Goal: Complete application form: Complete application form

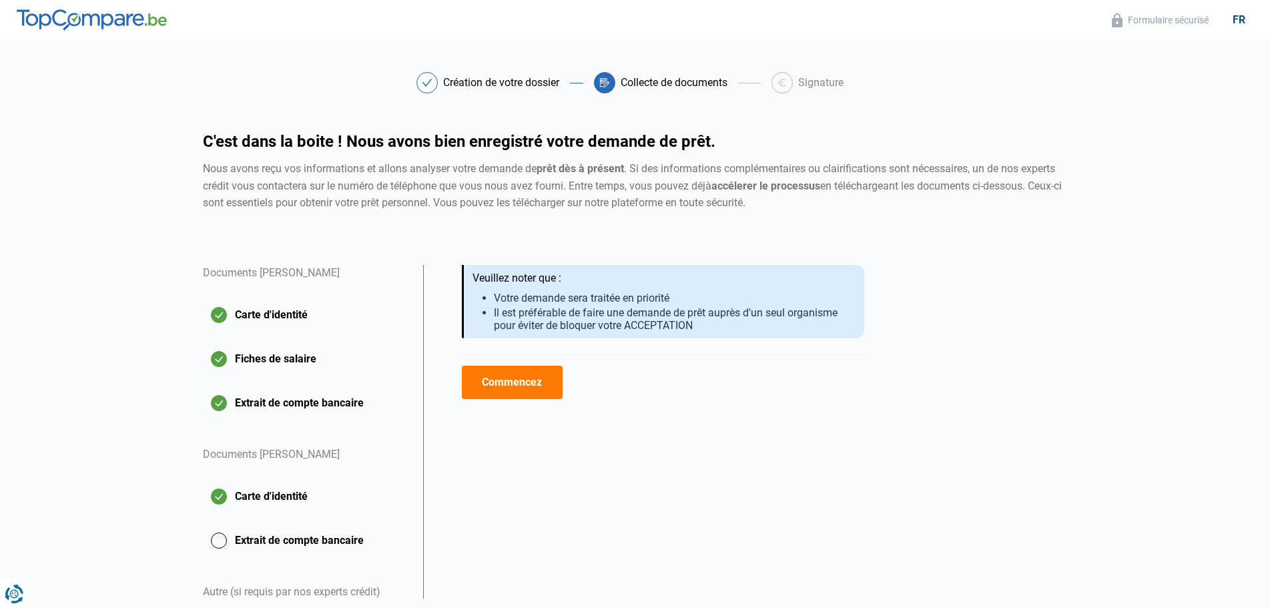
click at [512, 379] on button "Commencez" at bounding box center [512, 382] width 101 height 33
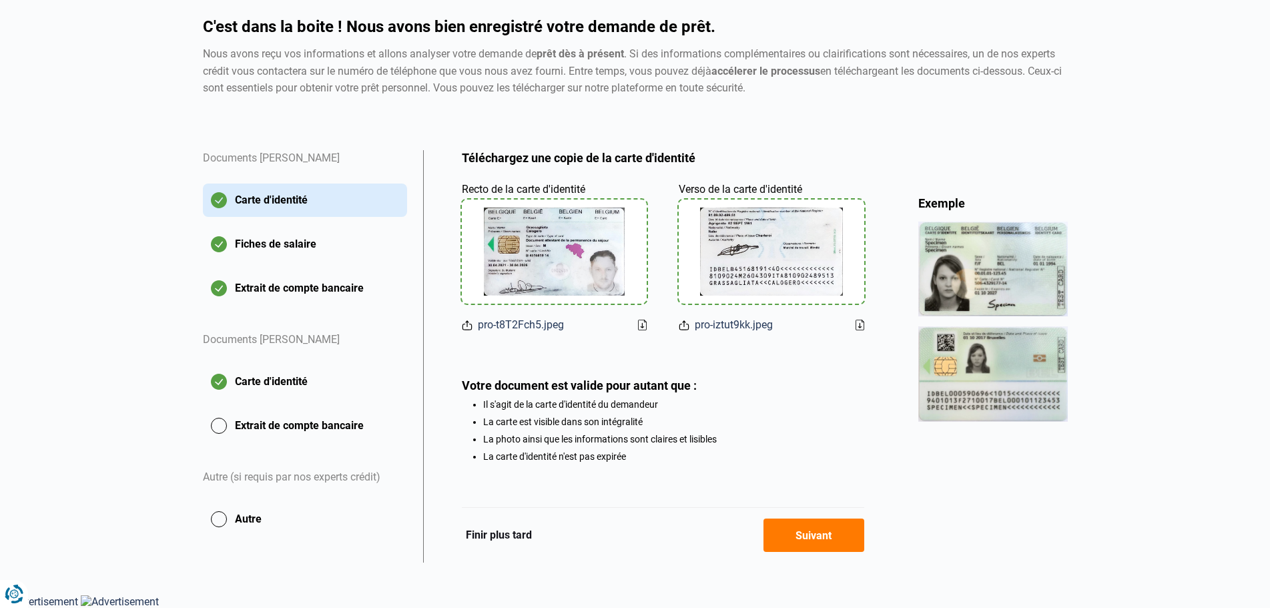
scroll to position [117, 0]
click at [826, 544] on button "Suivant" at bounding box center [814, 535] width 101 height 33
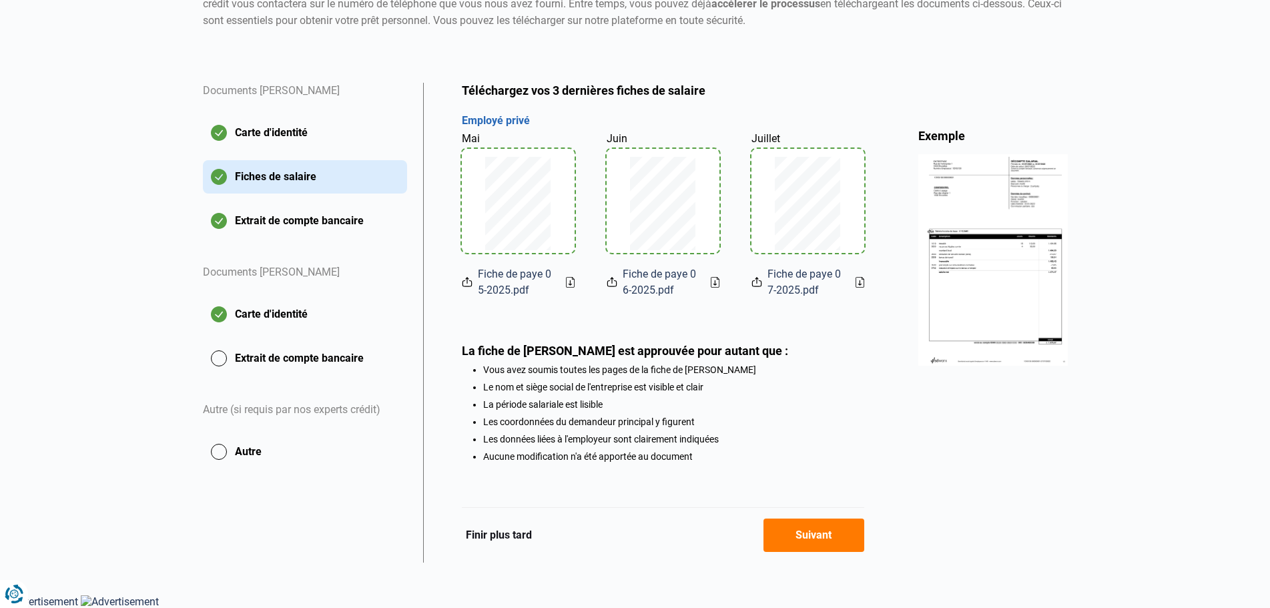
scroll to position [186, 0]
click at [831, 541] on button "Suivant" at bounding box center [814, 535] width 101 height 33
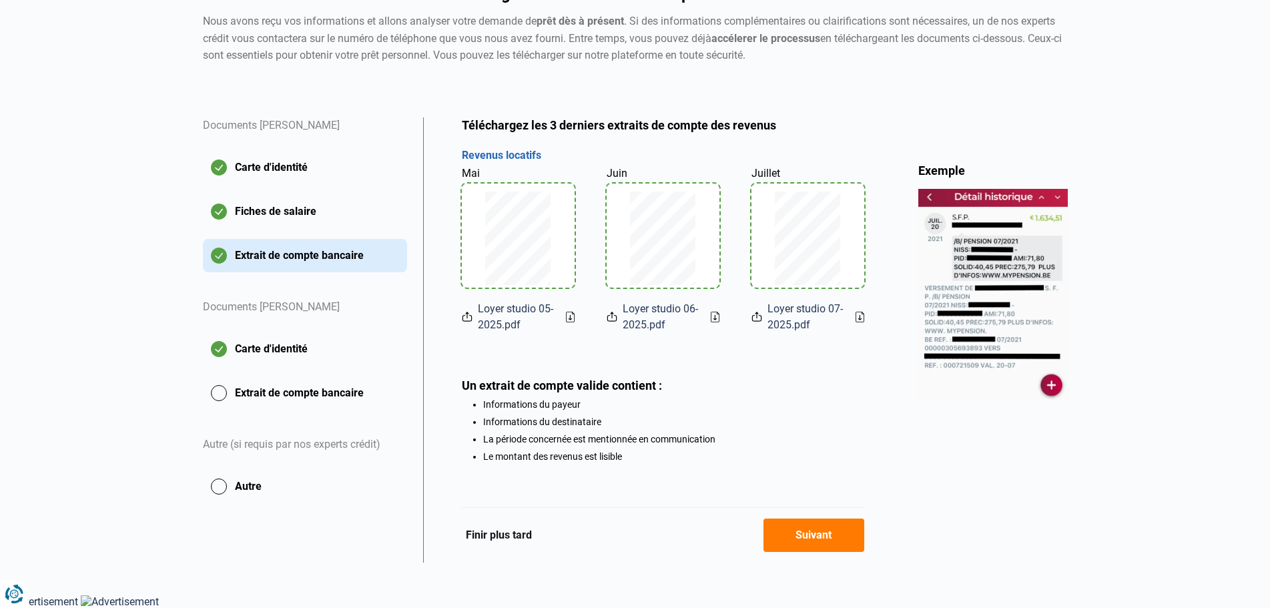
scroll to position [150, 0]
click at [569, 316] on icon at bounding box center [570, 317] width 3 height 5
click at [824, 531] on button "Suivant" at bounding box center [814, 535] width 101 height 33
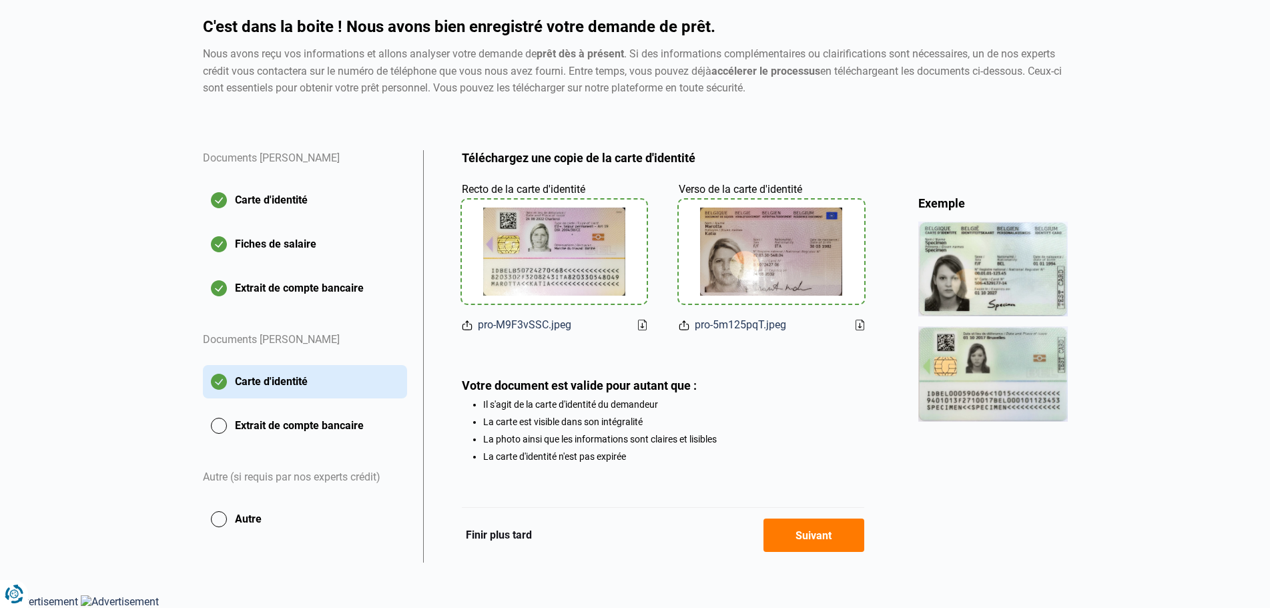
click at [811, 545] on button "Suivant" at bounding box center [814, 535] width 101 height 33
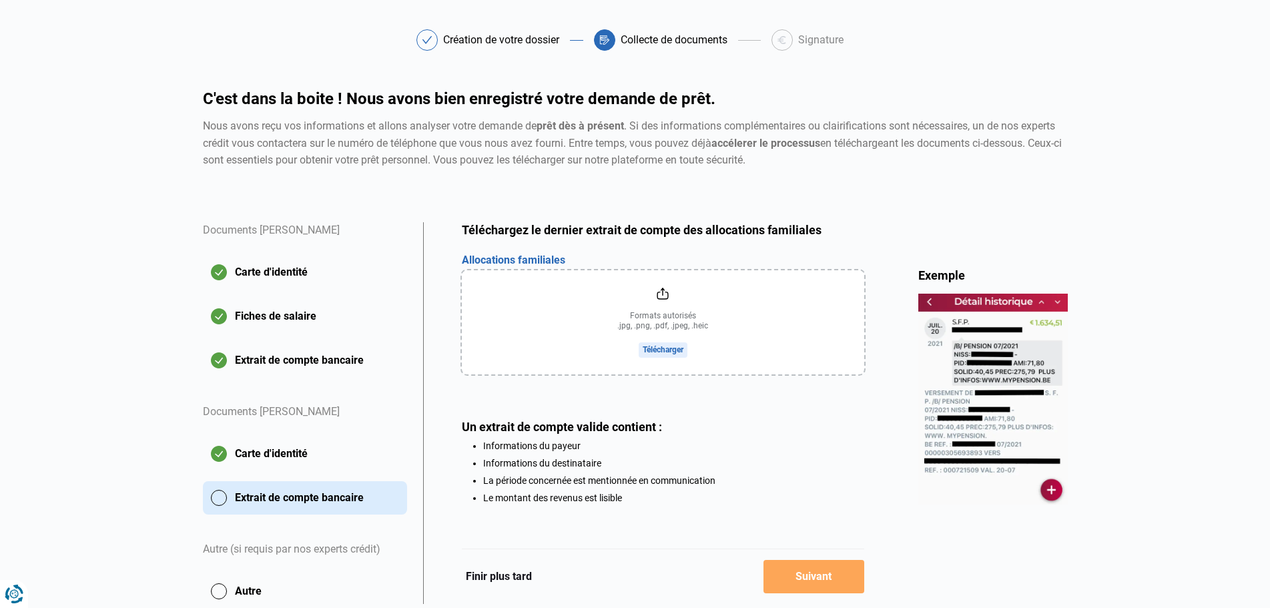
scroll to position [87, 0]
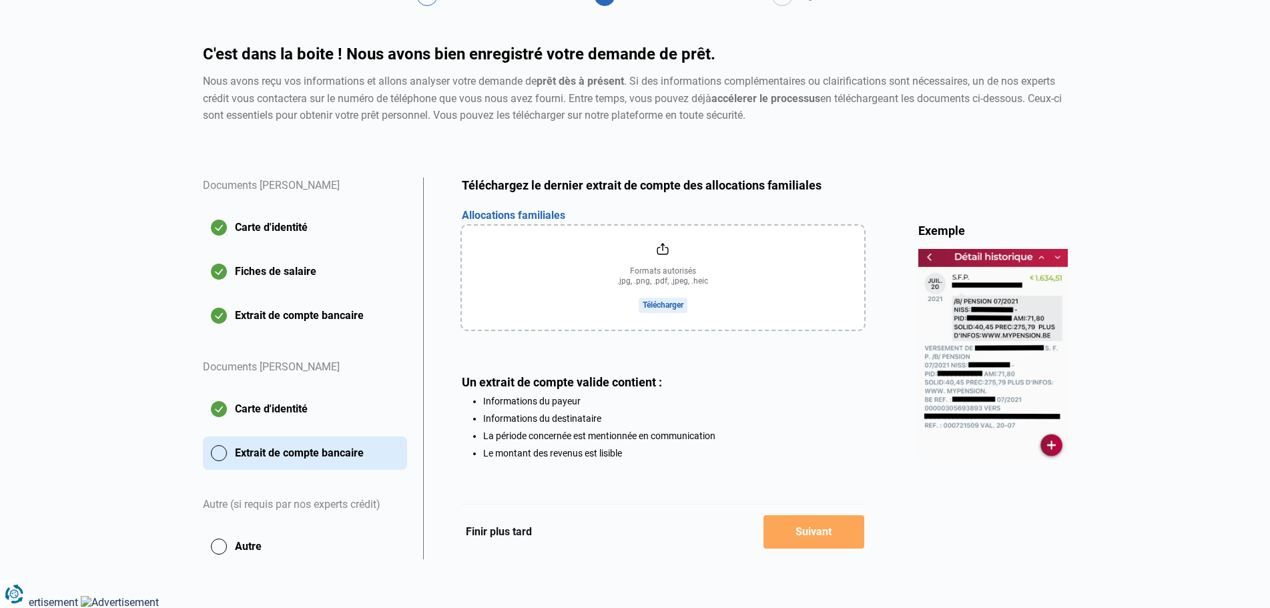
click at [630, 294] on input "file" at bounding box center [663, 278] width 402 height 104
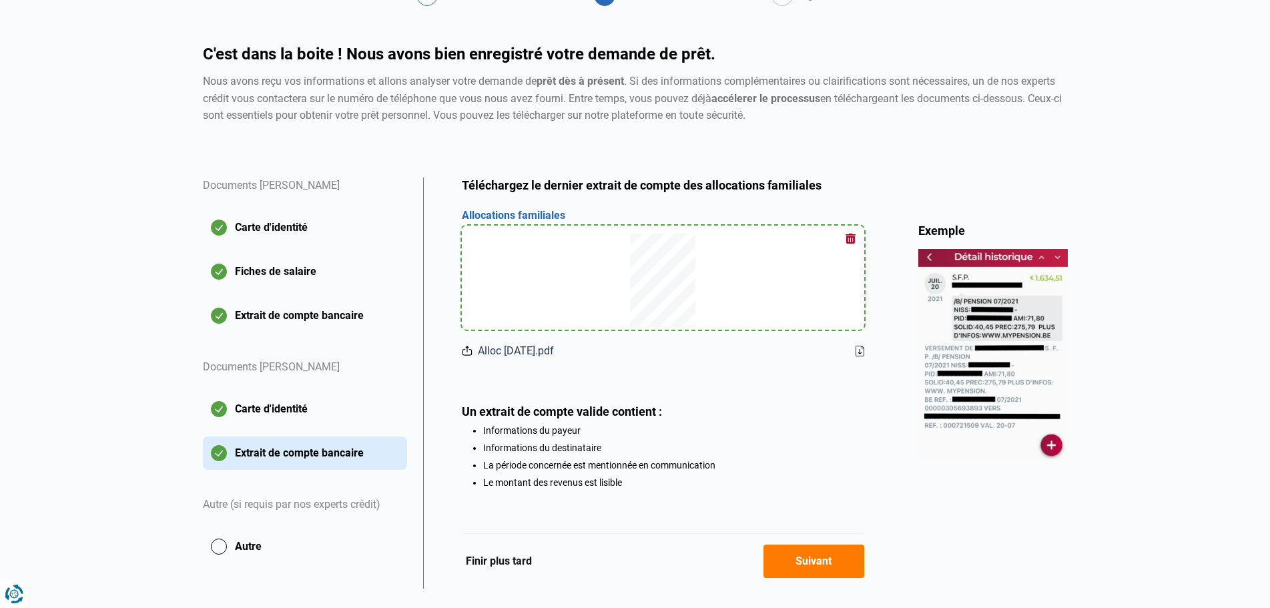
click at [838, 567] on button "Suivant" at bounding box center [814, 561] width 101 height 33
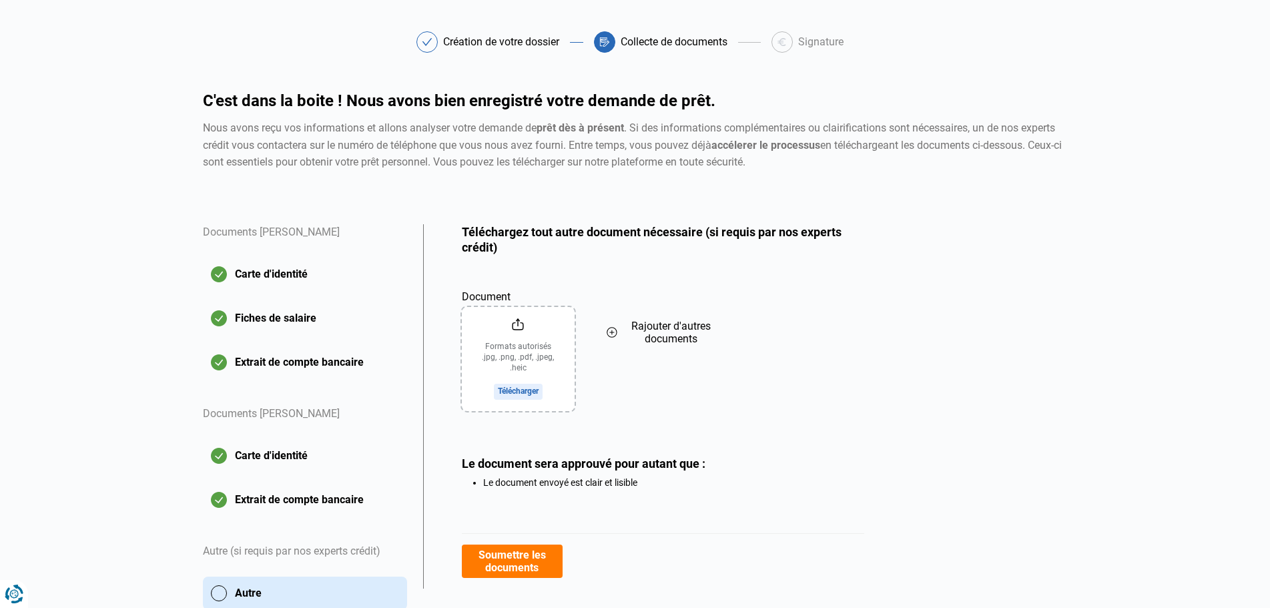
scroll to position [87, 0]
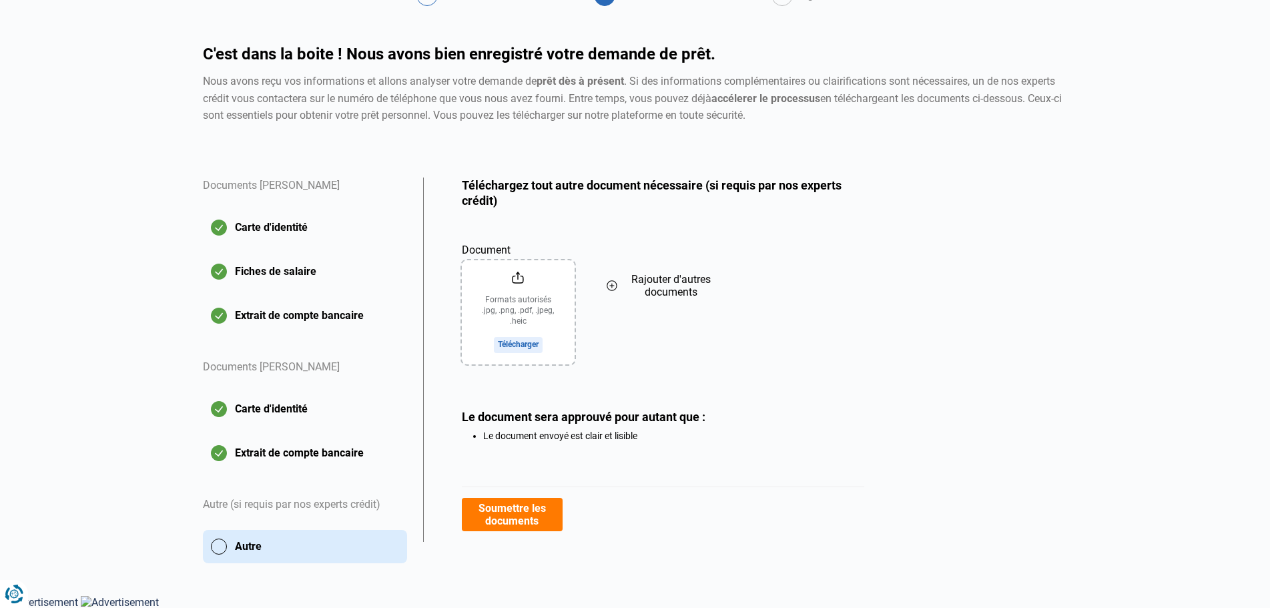
click at [613, 286] on icon at bounding box center [612, 286] width 4 height 0
click at [756, 286] on icon at bounding box center [757, 285] width 11 height 15
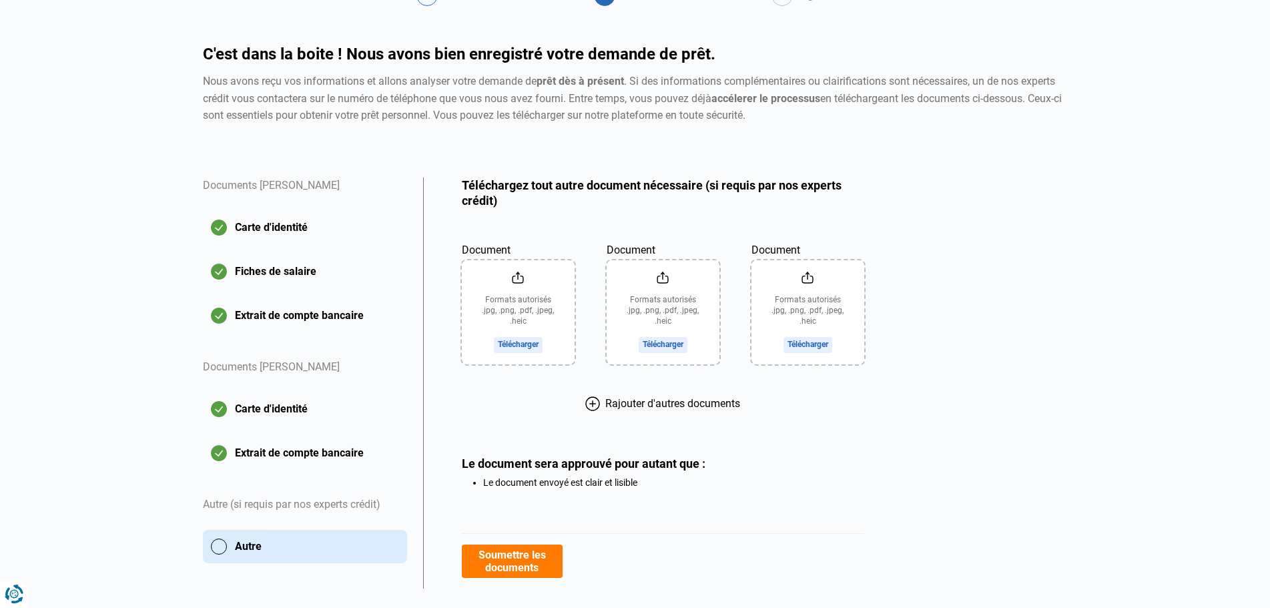
click at [596, 403] on icon at bounding box center [592, 403] width 15 height 15
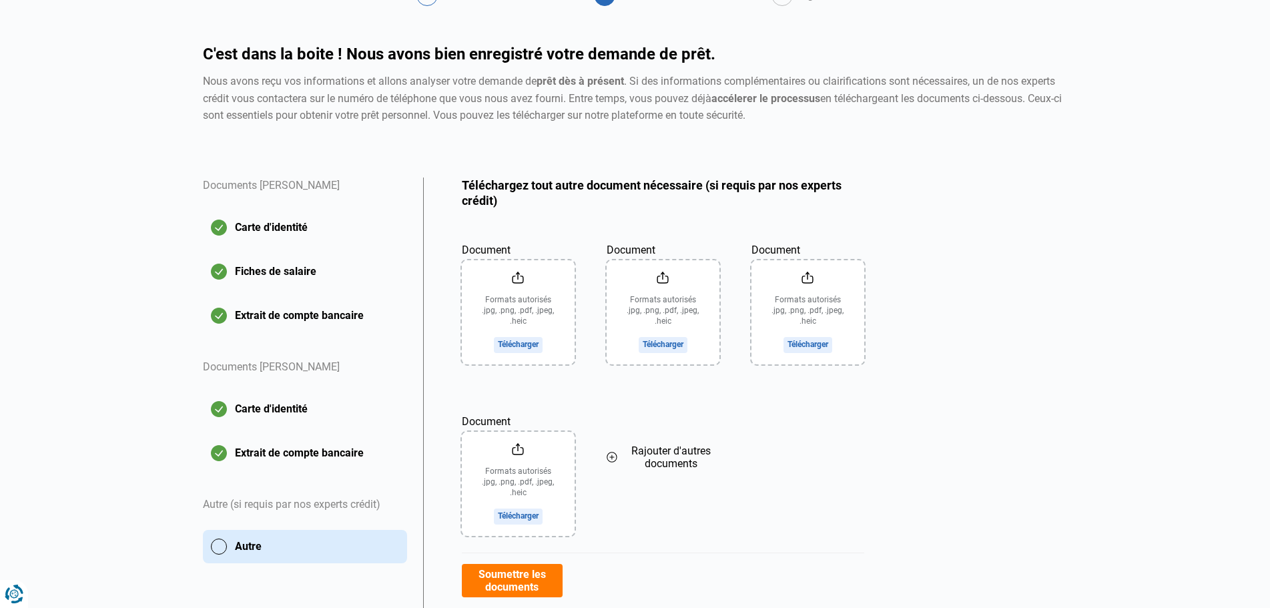
click at [615, 458] on icon at bounding box center [612, 457] width 11 height 15
click at [758, 455] on icon at bounding box center [757, 457] width 11 height 15
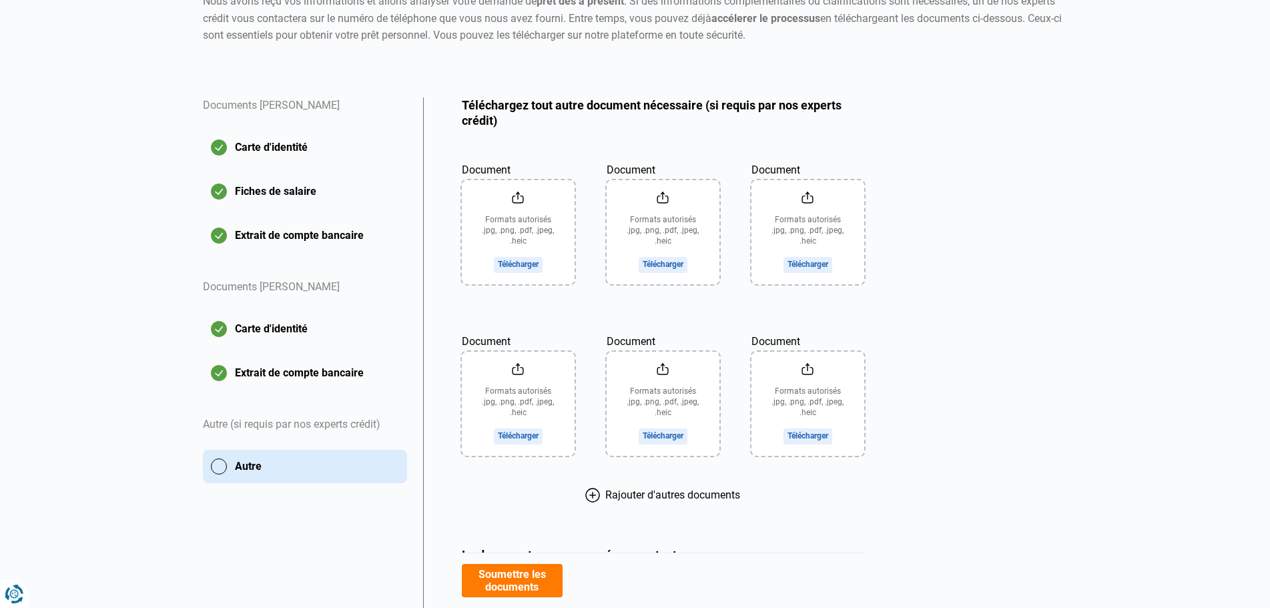
scroll to position [286, 0]
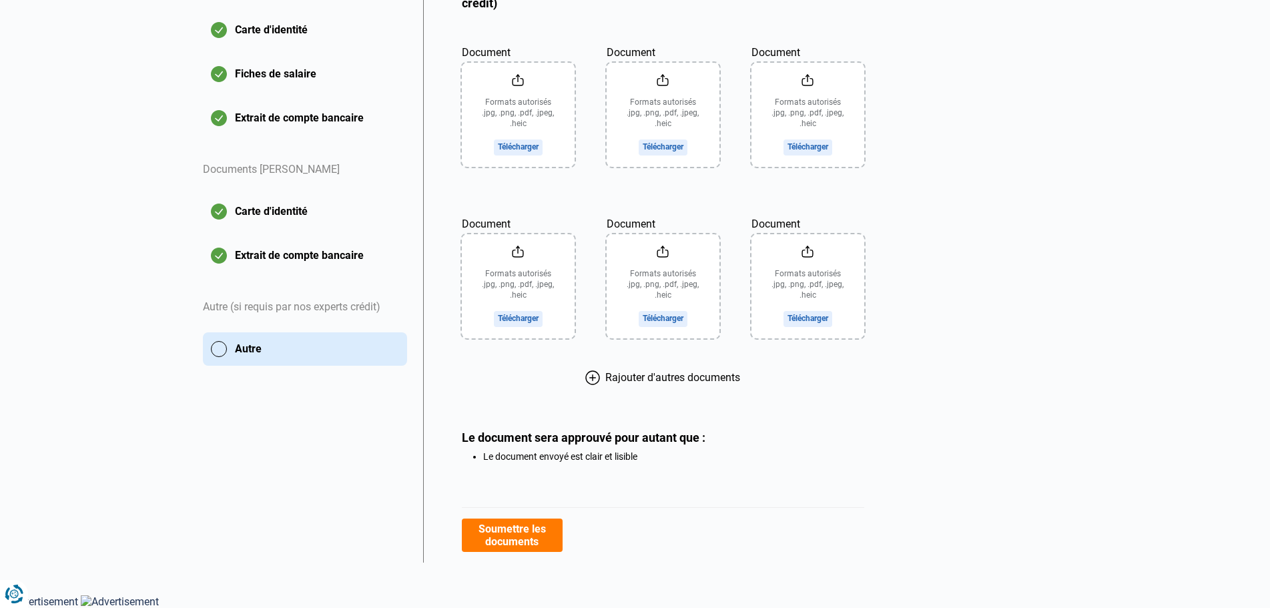
click at [593, 382] on icon at bounding box center [592, 377] width 15 height 15
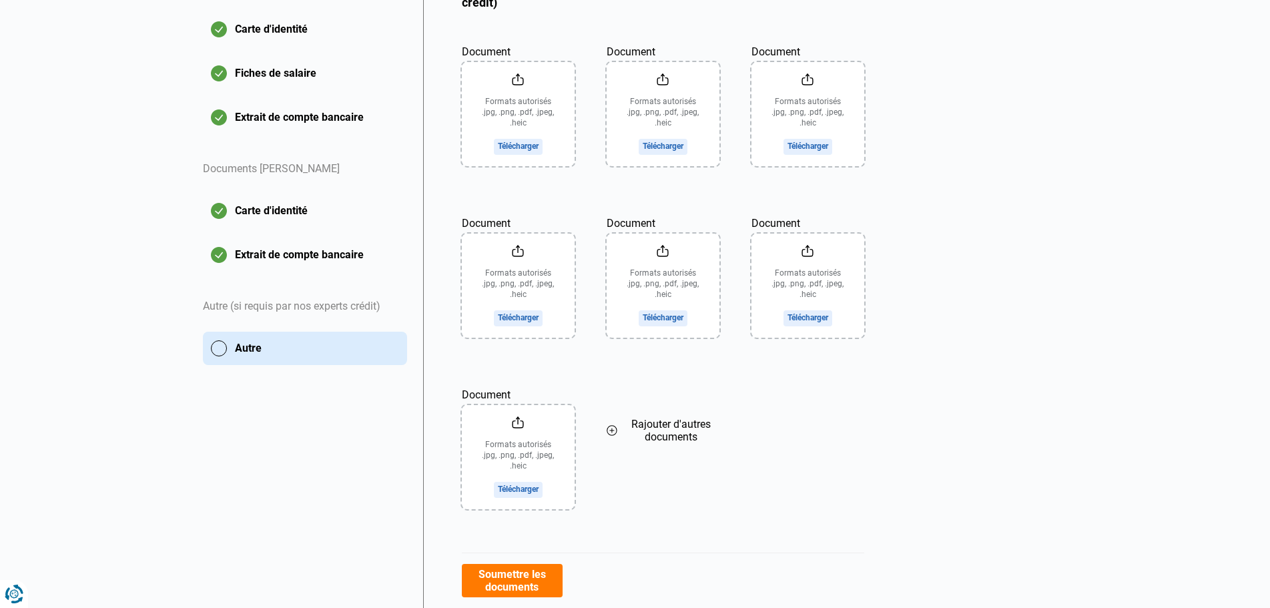
click at [609, 432] on icon at bounding box center [612, 430] width 11 height 15
click at [752, 428] on icon at bounding box center [757, 430] width 11 height 15
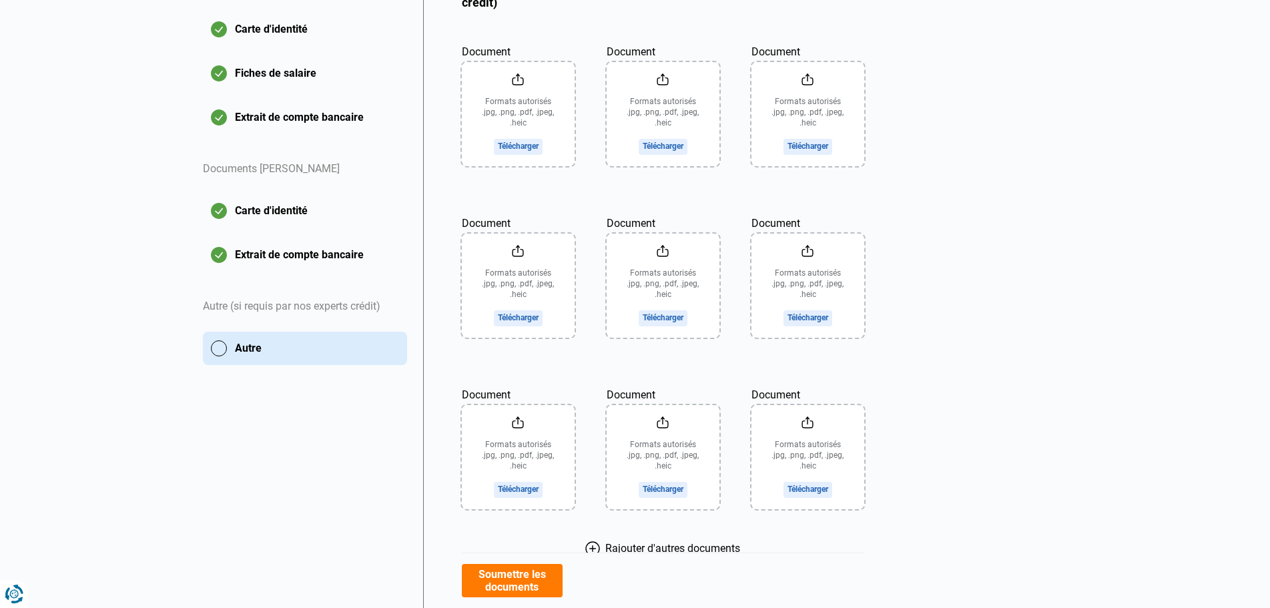
click at [589, 541] on icon at bounding box center [592, 548] width 15 height 15
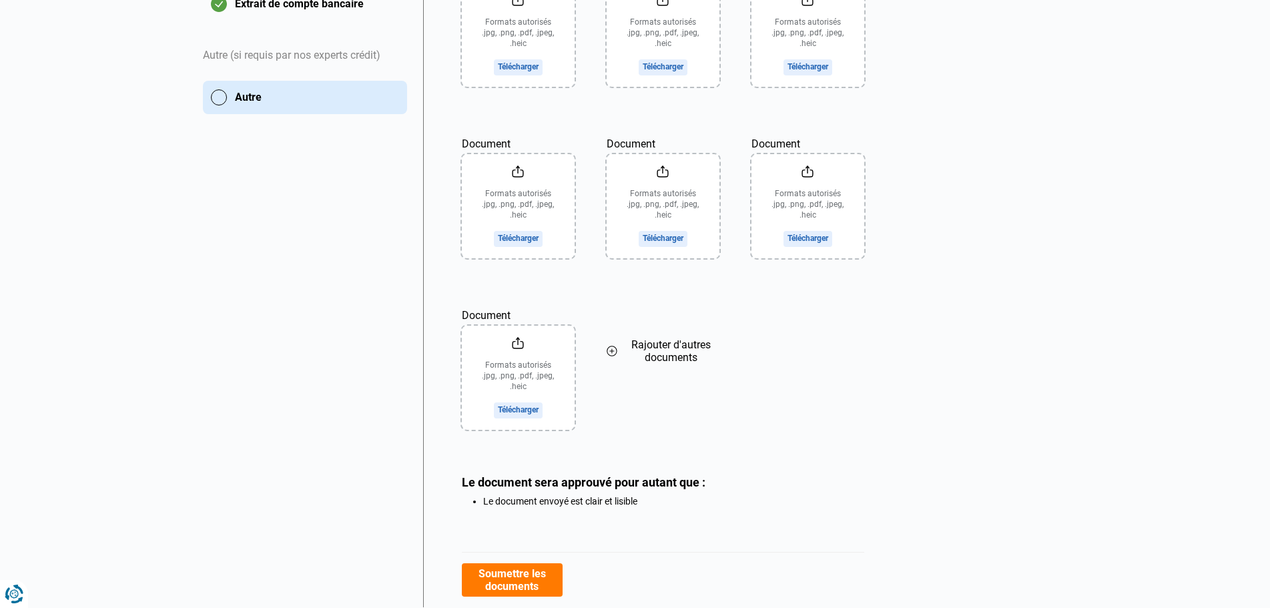
scroll to position [553, 0]
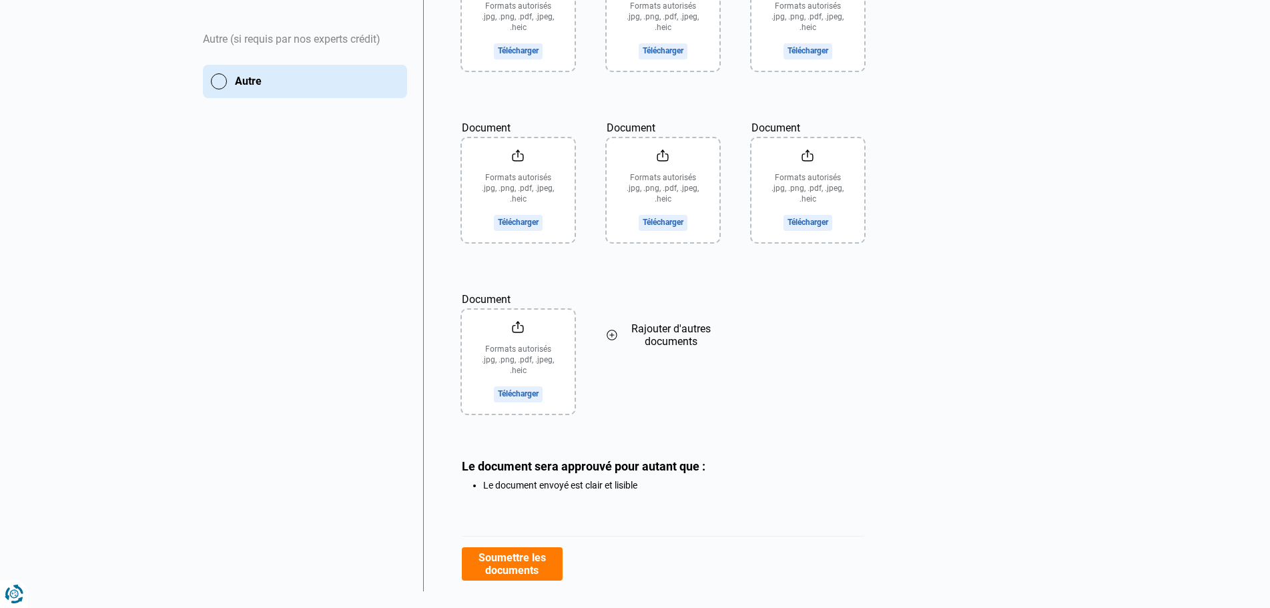
click at [615, 336] on icon at bounding box center [612, 335] width 11 height 15
click at [761, 334] on icon at bounding box center [757, 335] width 11 height 15
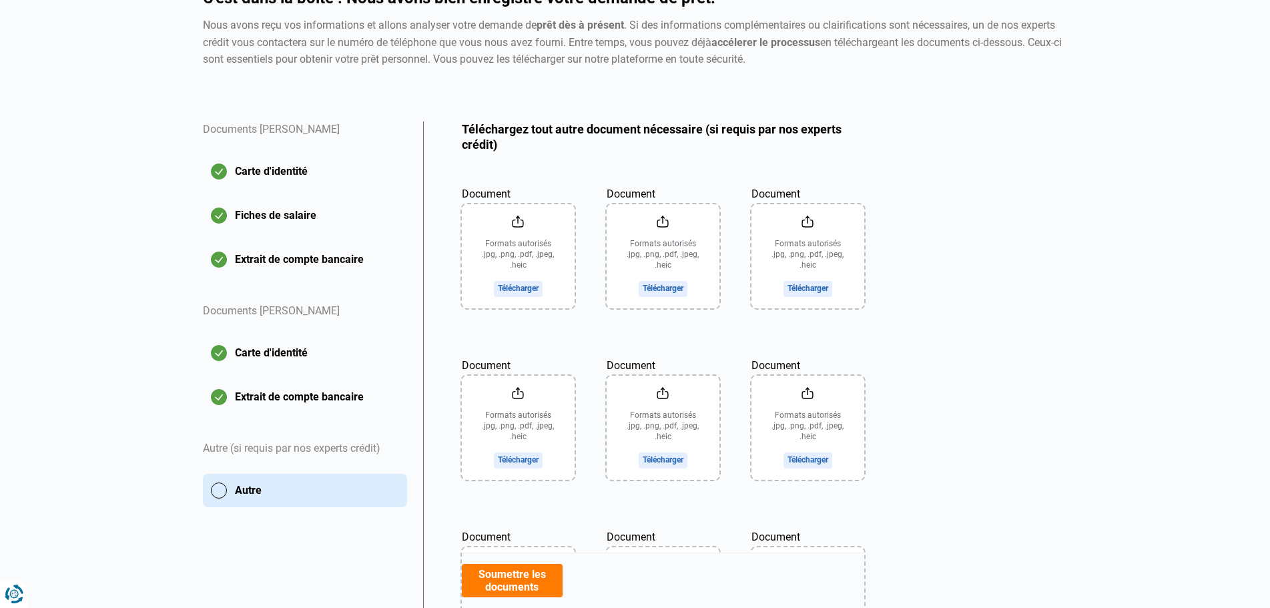
scroll to position [85, 0]
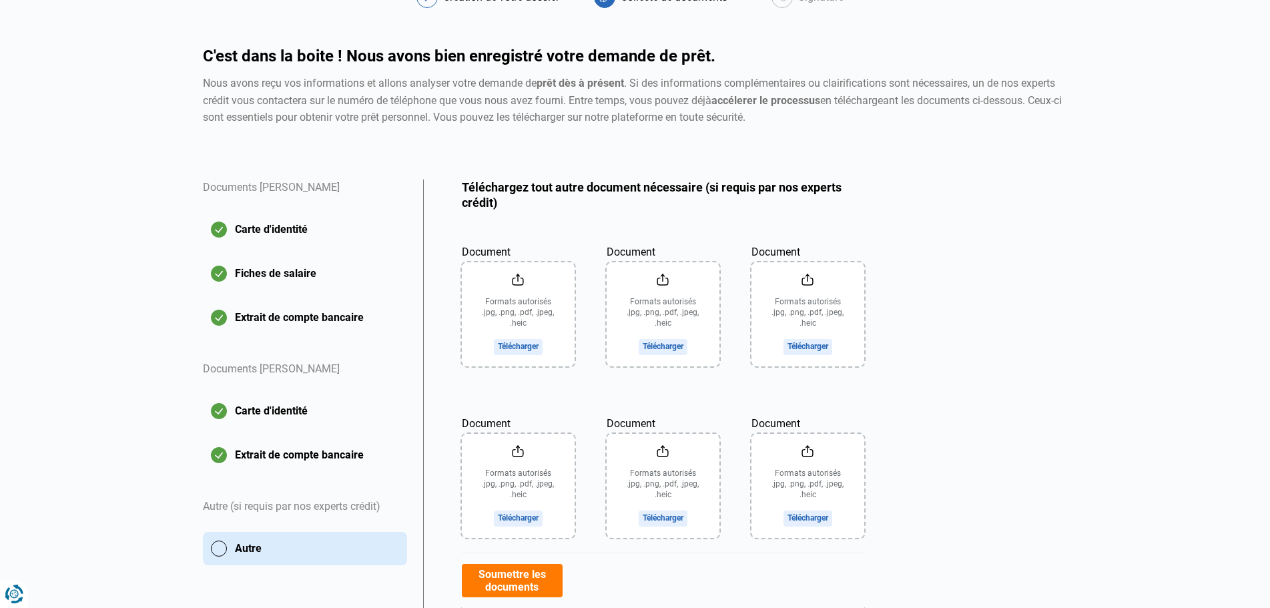
click at [508, 307] on input "Document" at bounding box center [518, 314] width 113 height 104
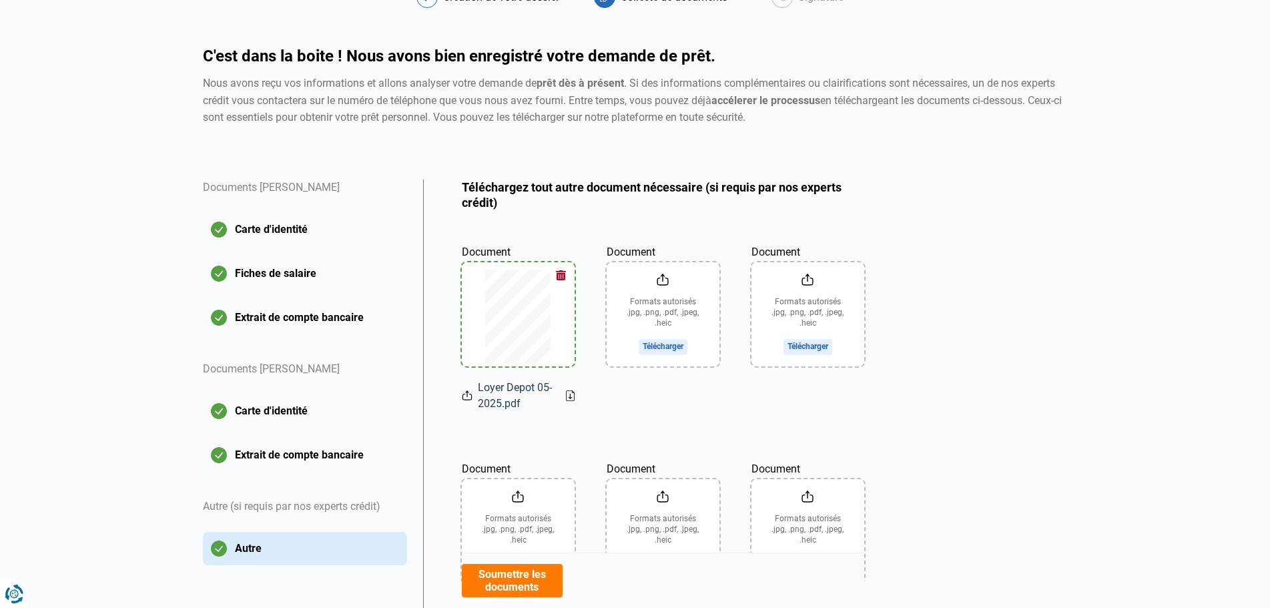
click at [665, 345] on input "Document" at bounding box center [663, 314] width 113 height 104
click at [800, 352] on input "Document" at bounding box center [808, 314] width 113 height 104
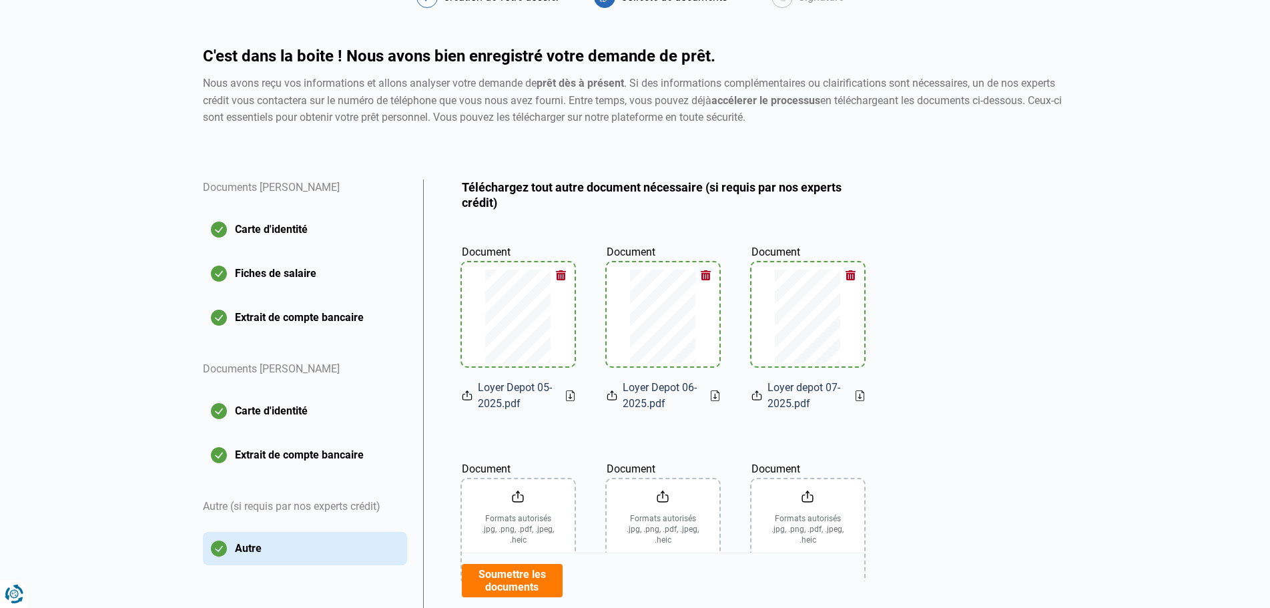
scroll to position [219, 0]
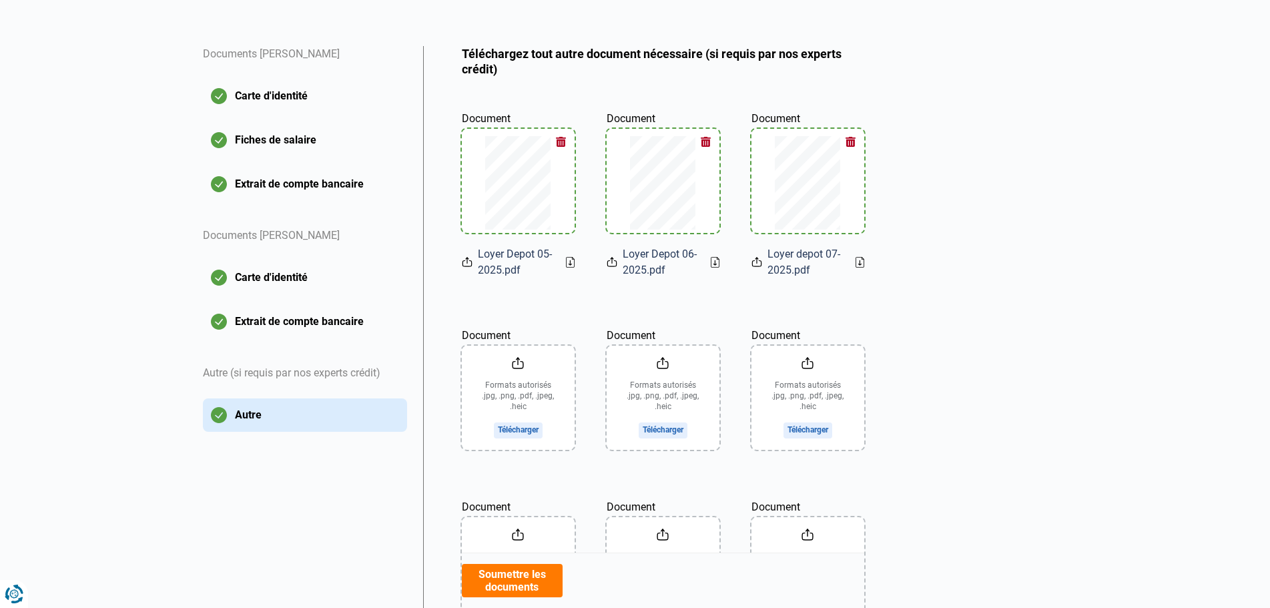
click at [504, 428] on input "Document" at bounding box center [518, 398] width 113 height 104
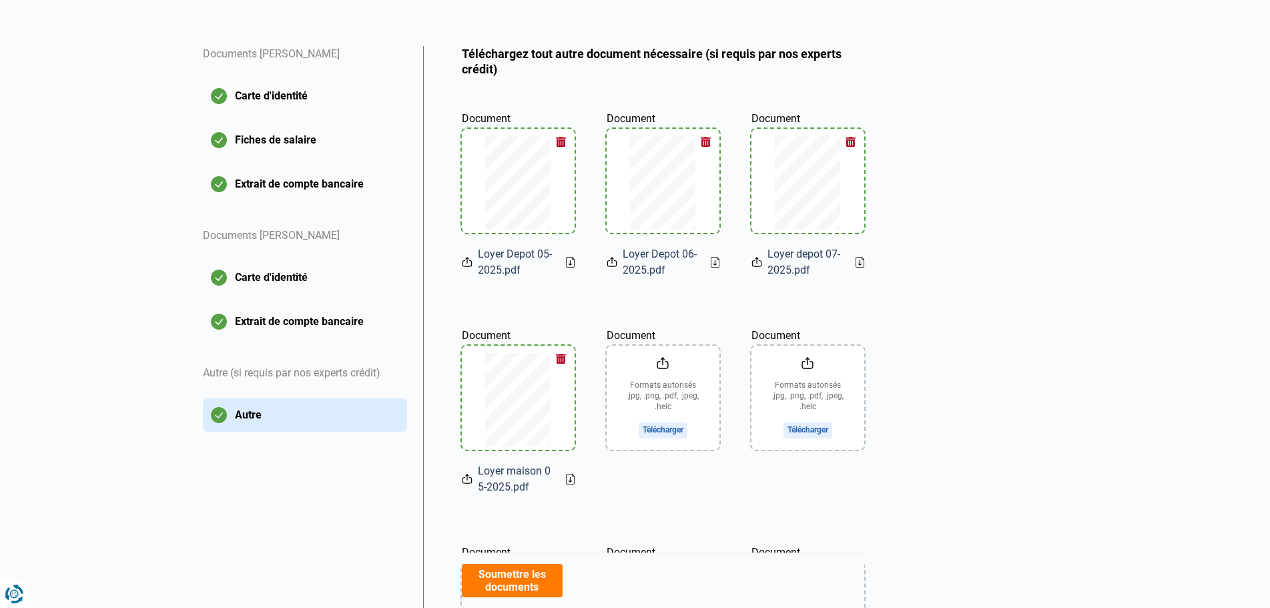
click at [661, 433] on input "Document" at bounding box center [663, 398] width 113 height 104
click at [806, 402] on input "Document" at bounding box center [808, 398] width 113 height 104
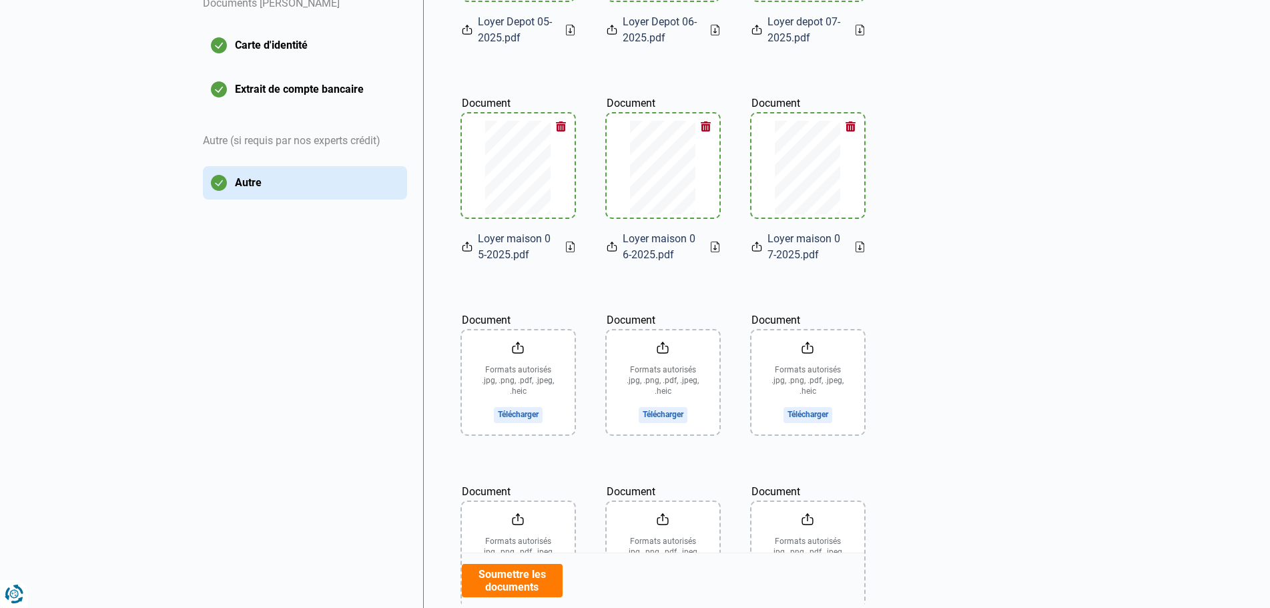
scroll to position [486, 0]
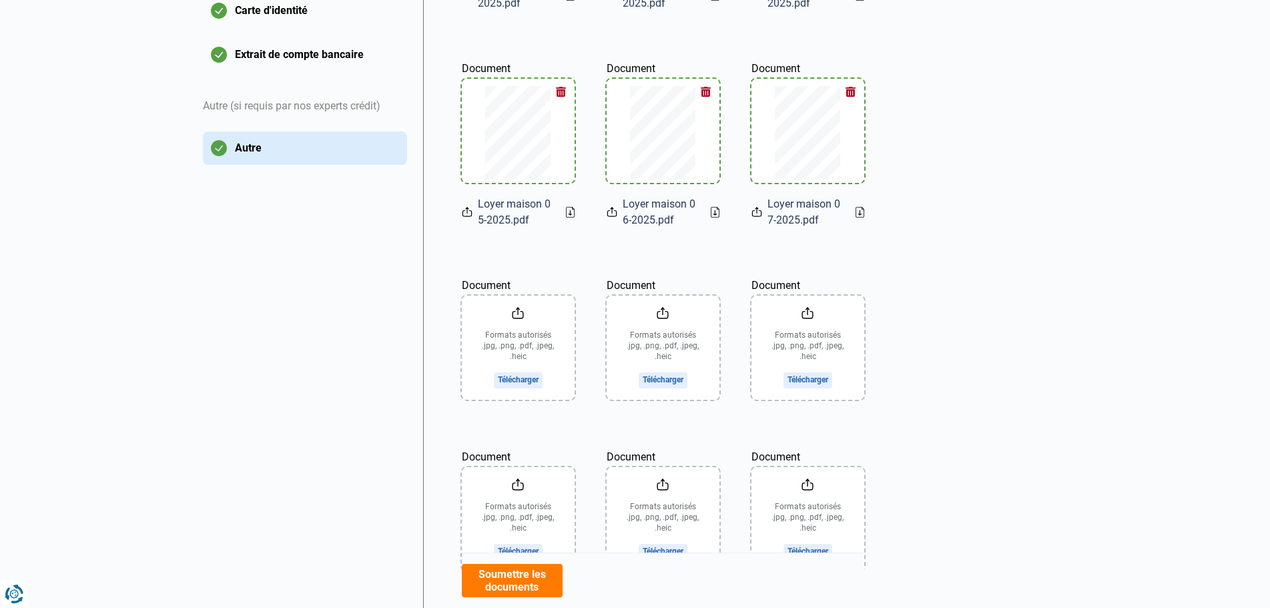
click at [515, 379] on input "Document" at bounding box center [518, 348] width 113 height 104
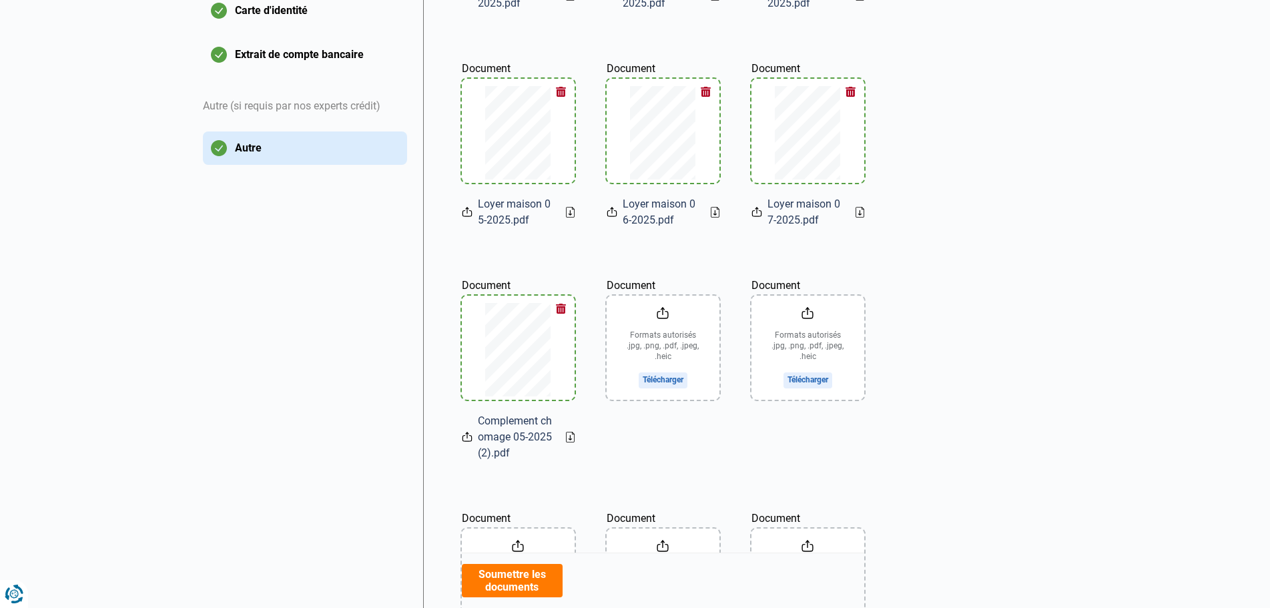
click at [667, 374] on input "Document" at bounding box center [663, 348] width 113 height 104
click at [810, 383] on input "Document" at bounding box center [808, 348] width 113 height 104
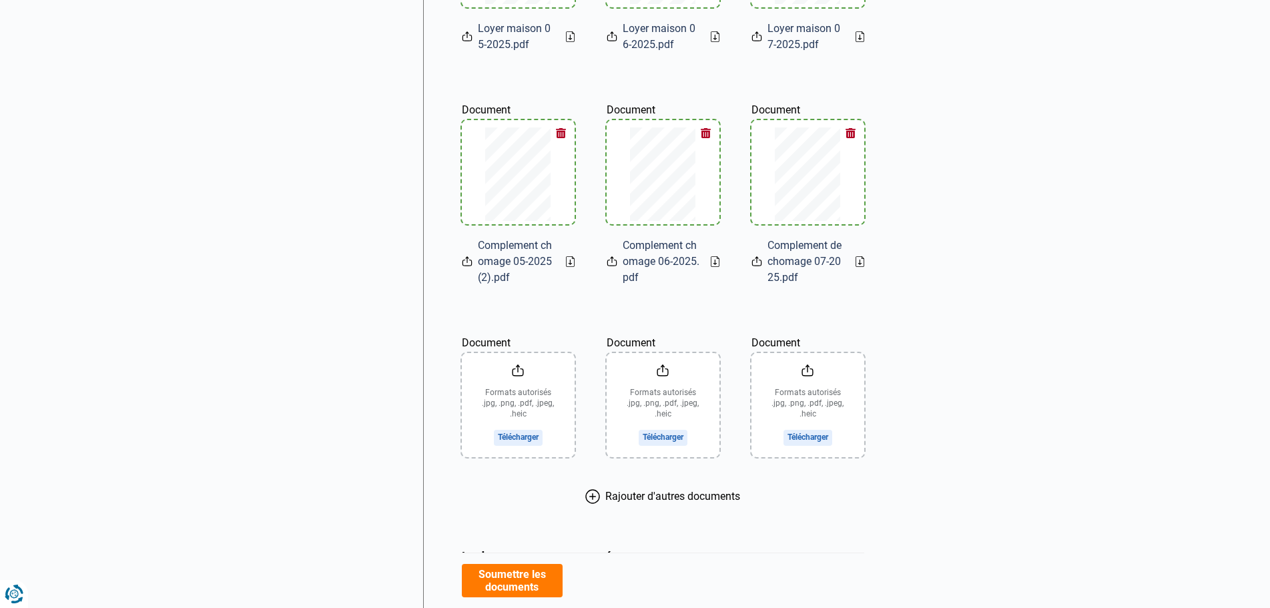
scroll to position [667, 0]
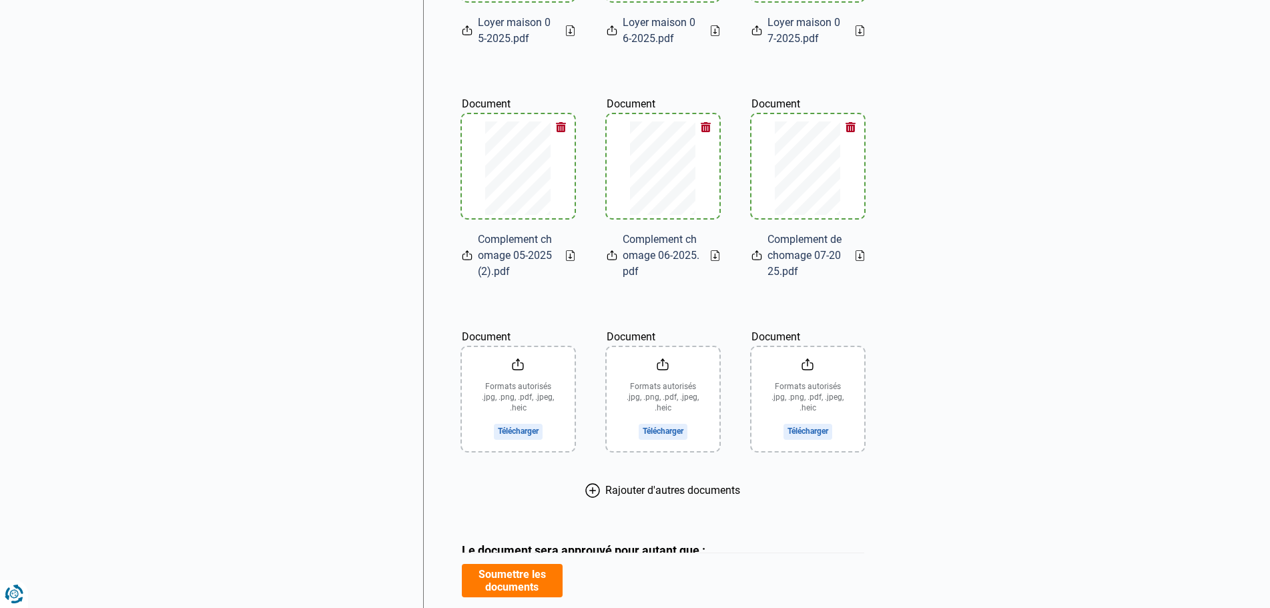
click at [517, 585] on button "Soumettre les documents" at bounding box center [512, 580] width 101 height 33
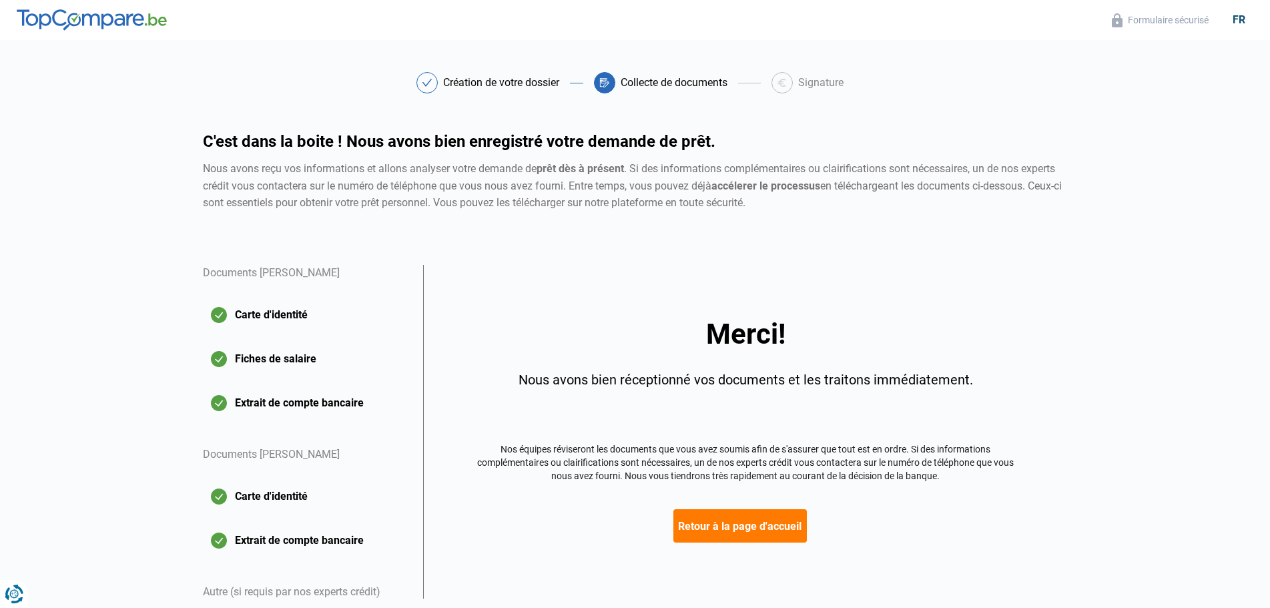
click at [760, 522] on button "Retour à la page d'accueil" at bounding box center [739, 525] width 133 height 33
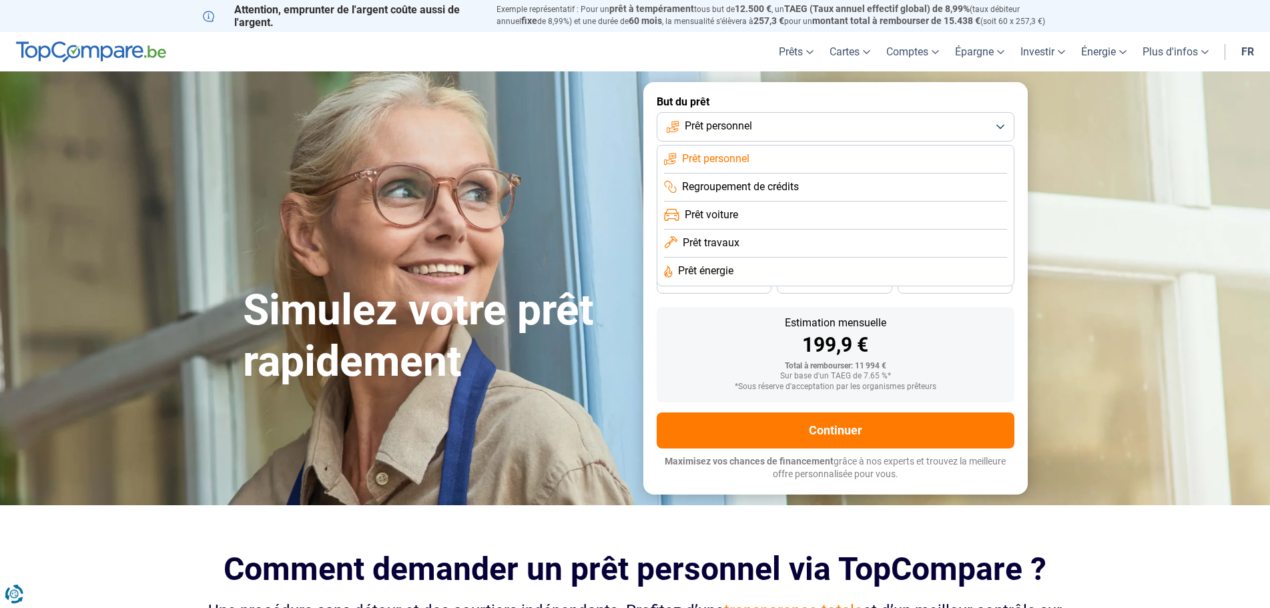
click at [999, 127] on button "Prêt personnel" at bounding box center [836, 126] width 358 height 29
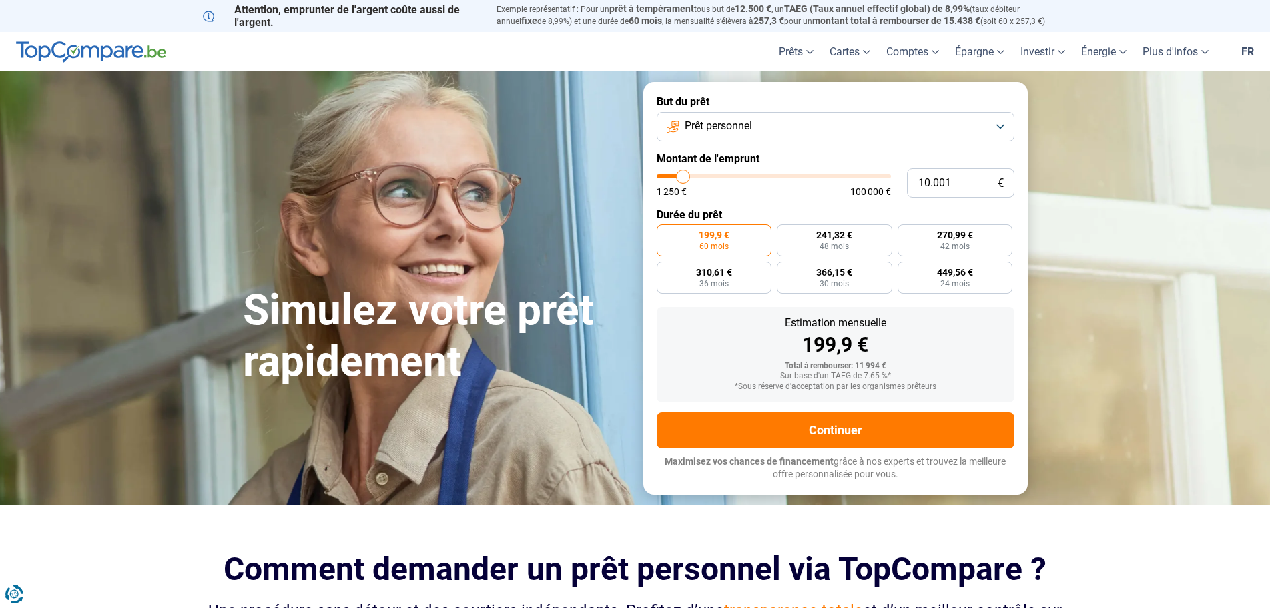
type input "13.000"
type input "13000"
type input "18.500"
type input "18500"
type input "27.750"
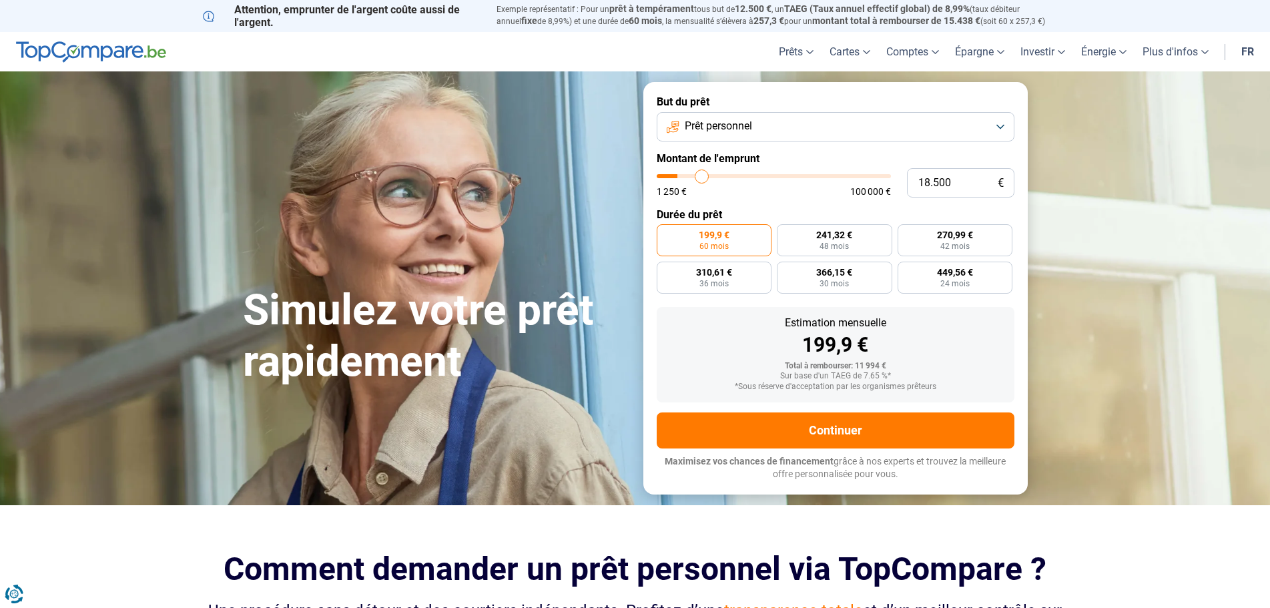
type input "27750"
type input "39.500"
type input "39500"
type input "49.750"
type input "49750"
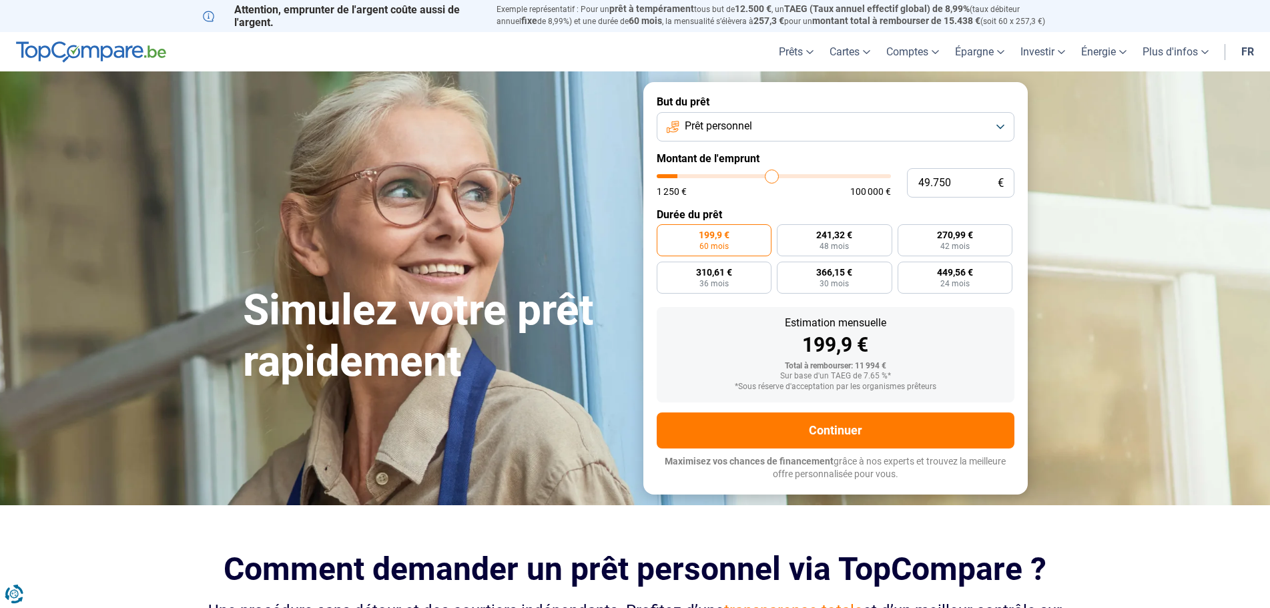
type input "58.500"
type input "58500"
type input "65.750"
type input "65750"
type input "71.000"
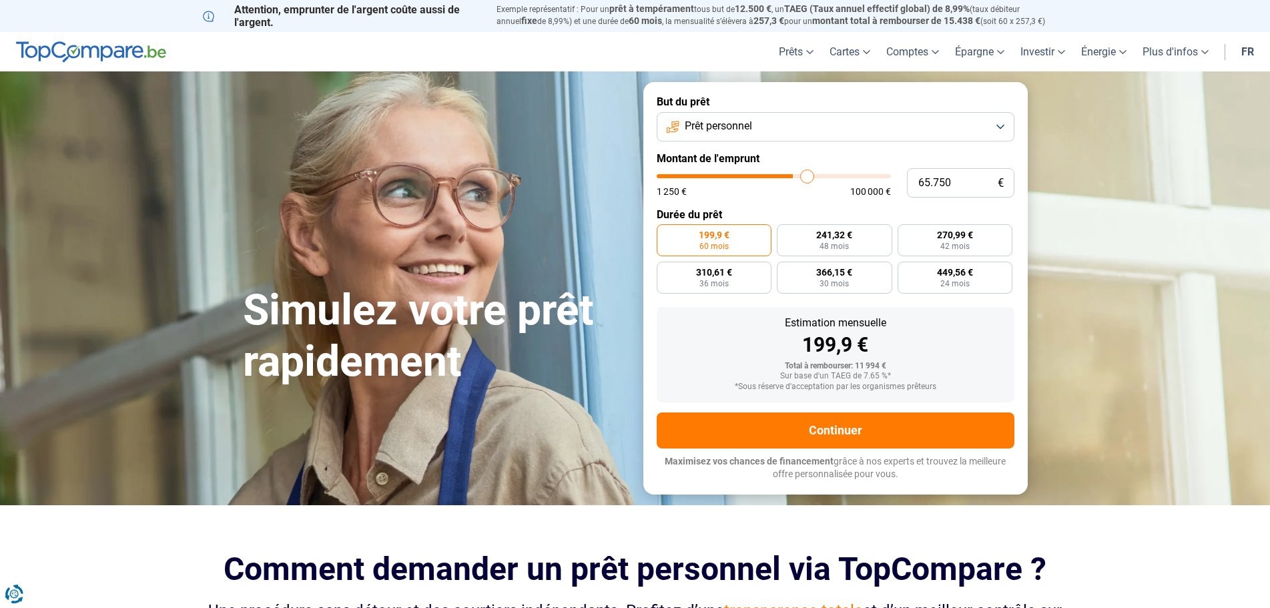
type input "71000"
type input "74.000"
type input "74000"
type input "75.250"
type input "75250"
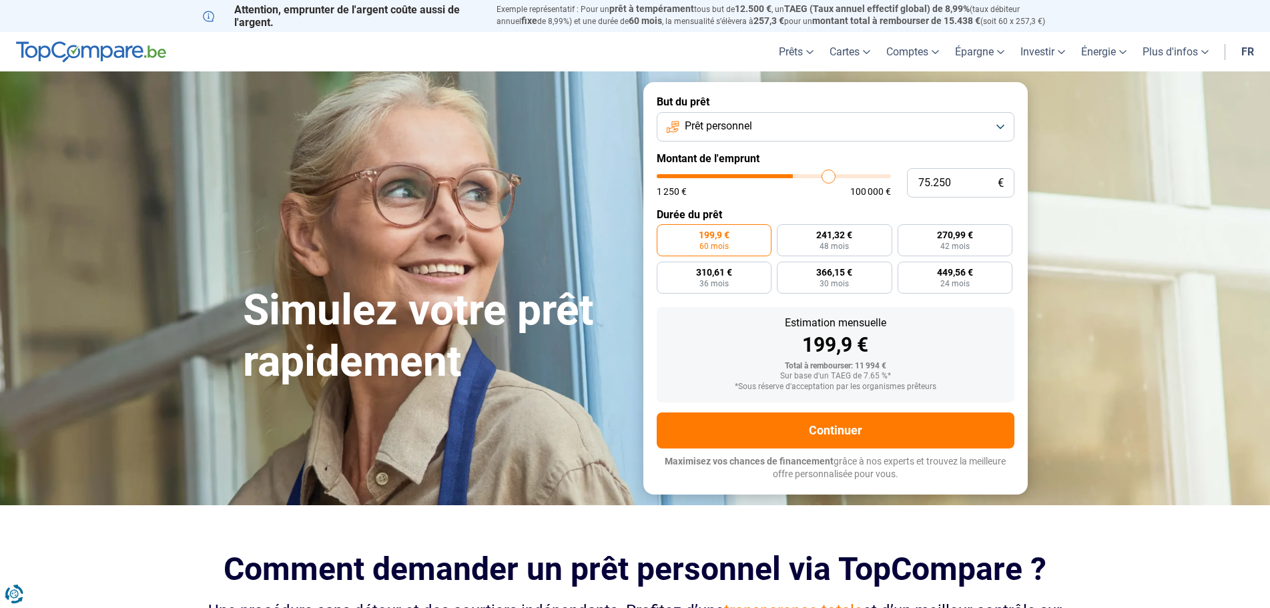
type input "76.500"
type input "76500"
type input "76.750"
type input "76750"
type input "79.500"
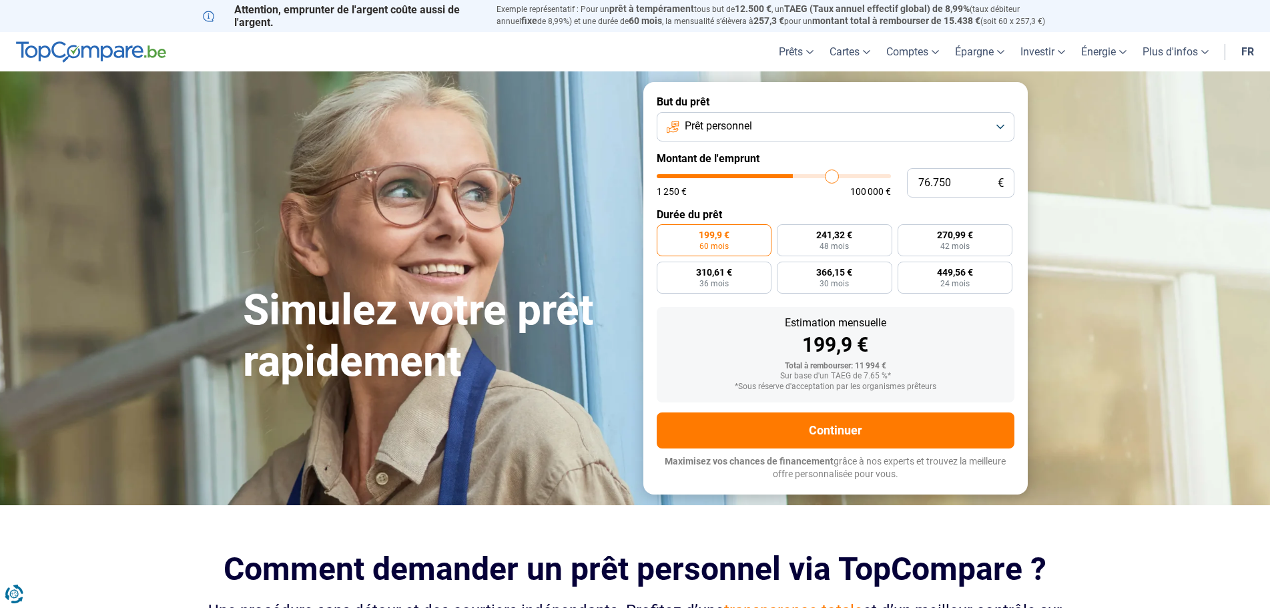
type input "79500"
type input "83.000"
type input "83000"
type input "87.250"
type input "87250"
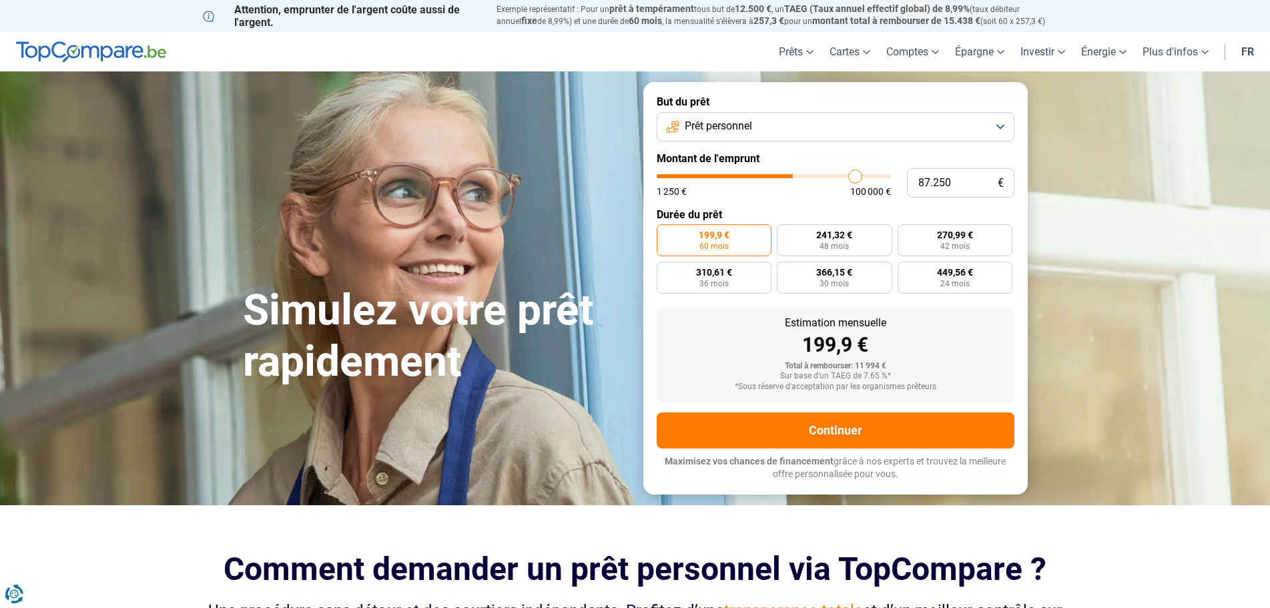
type input "91.000"
type input "91000"
type input "94.000"
type input "94000"
type input "95.750"
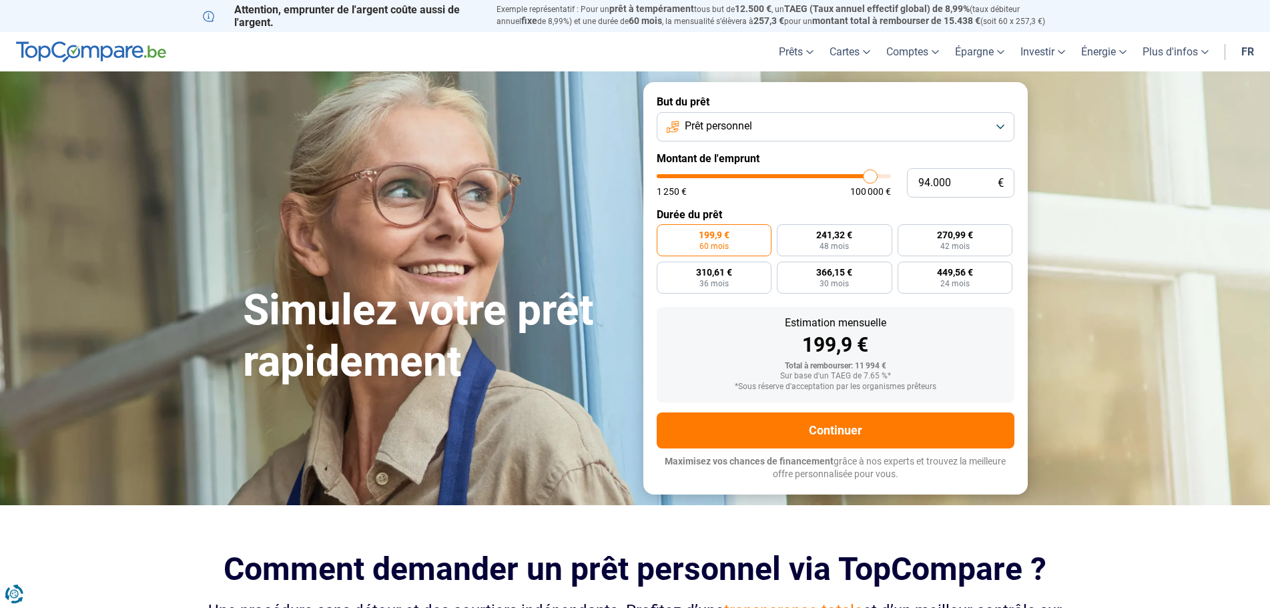
type input "95750"
type input "96.250"
type input "96250"
type input "96.500"
type input "96500"
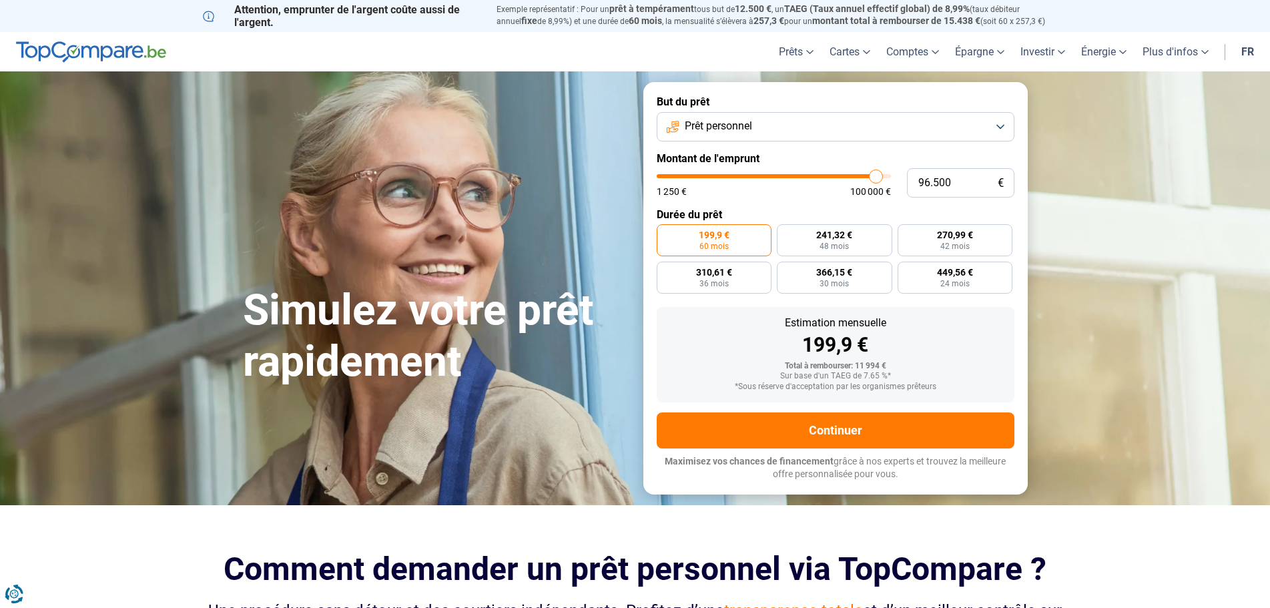
type input "97.500"
type input "97500"
type input "100.000"
drag, startPoint x: 683, startPoint y: 173, endPoint x: 913, endPoint y: 184, distance: 229.9
type input "100000"
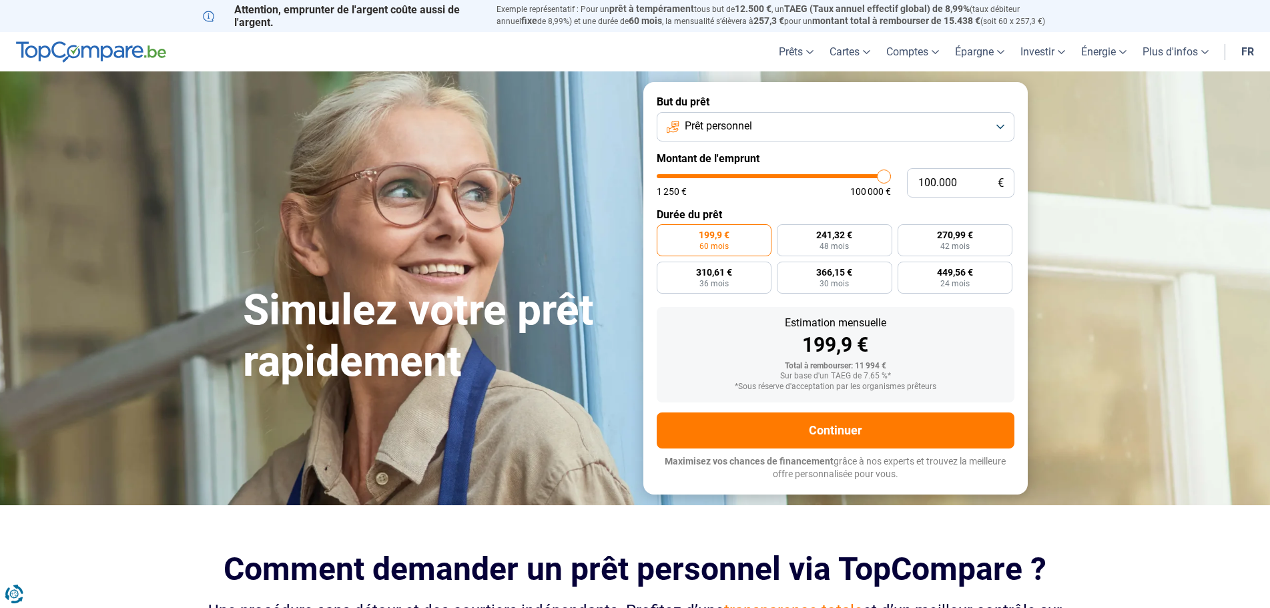
click at [891, 178] on input "range" at bounding box center [774, 176] width 234 height 4
radio input "false"
